Goal: Check status

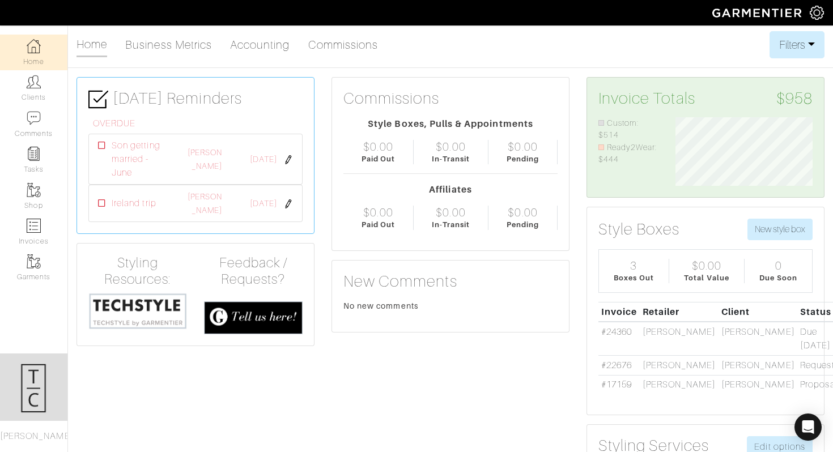
scroll to position [69, 154]
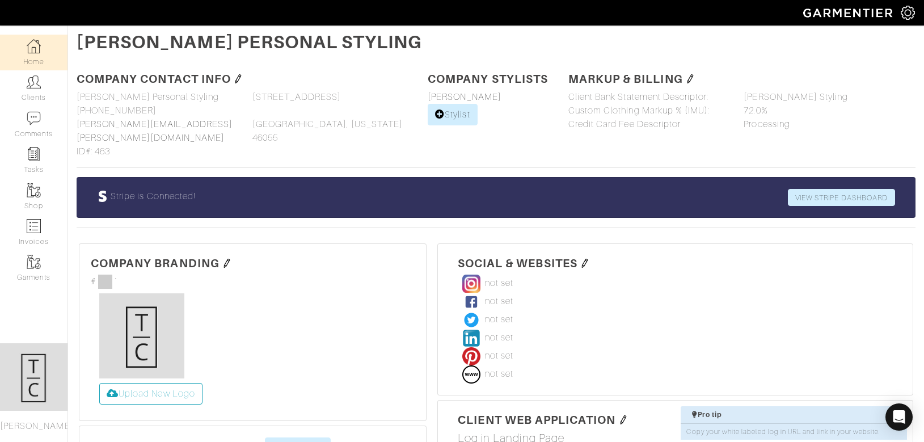
click at [23, 54] on link "Home" at bounding box center [33, 53] width 67 height 36
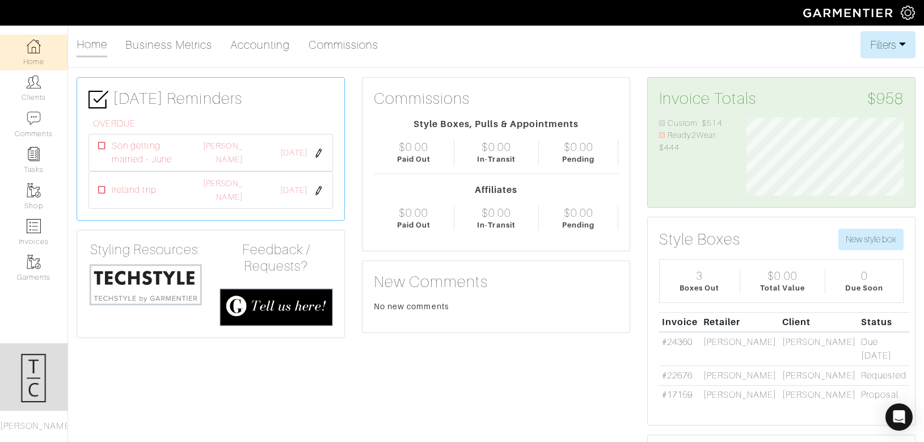
scroll to position [78, 175]
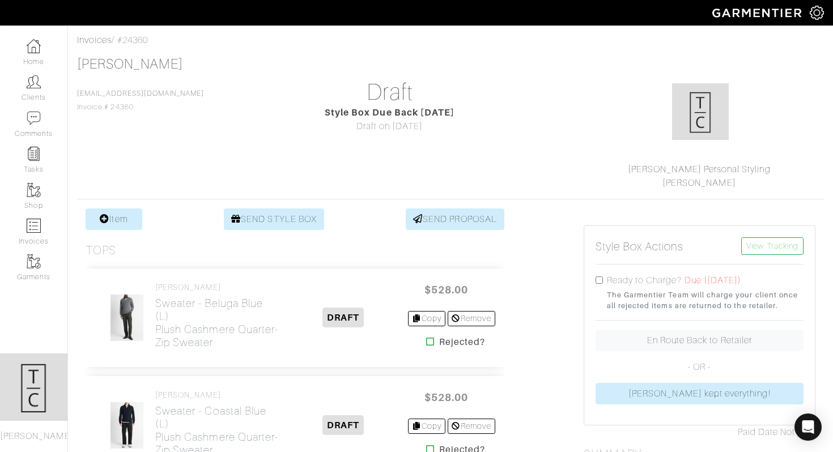
scroll to position [50, 0]
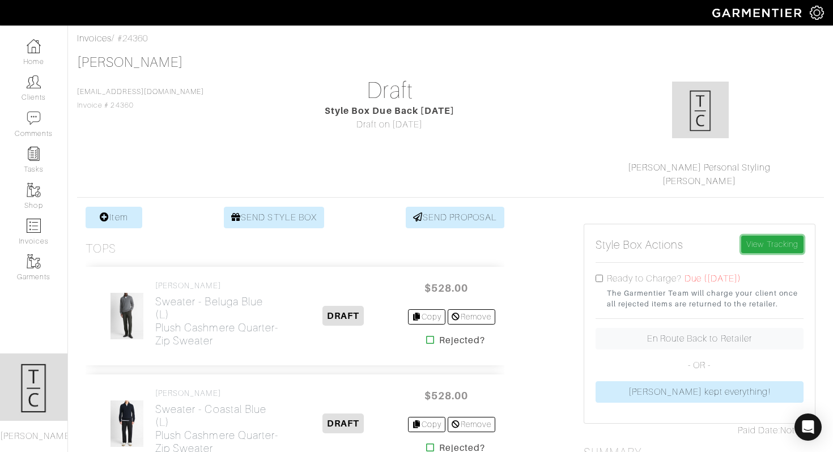
click at [767, 249] on link "View Tracking" at bounding box center [773, 245] width 62 height 18
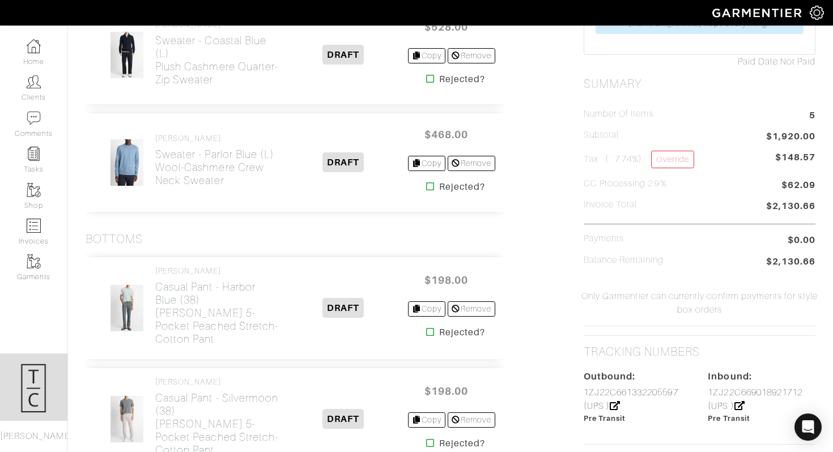
scroll to position [558, 0]
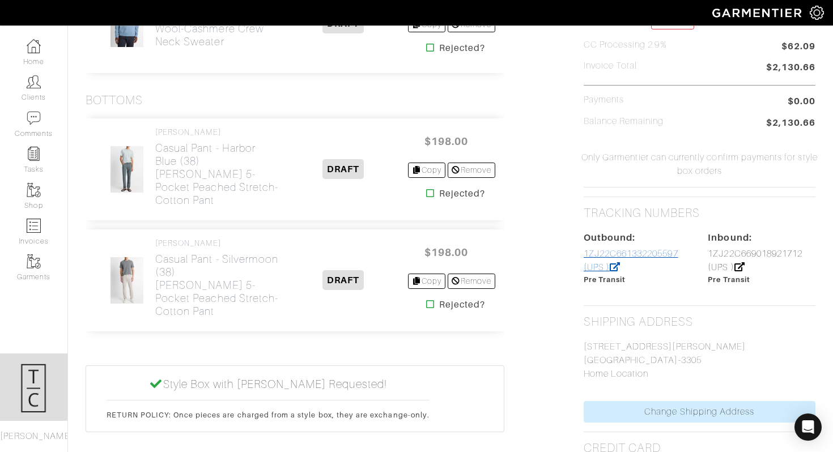
click at [623, 257] on link "1ZJ22C661332205597 (UPS )" at bounding box center [631, 261] width 95 height 24
